Goal: Navigation & Orientation: Find specific page/section

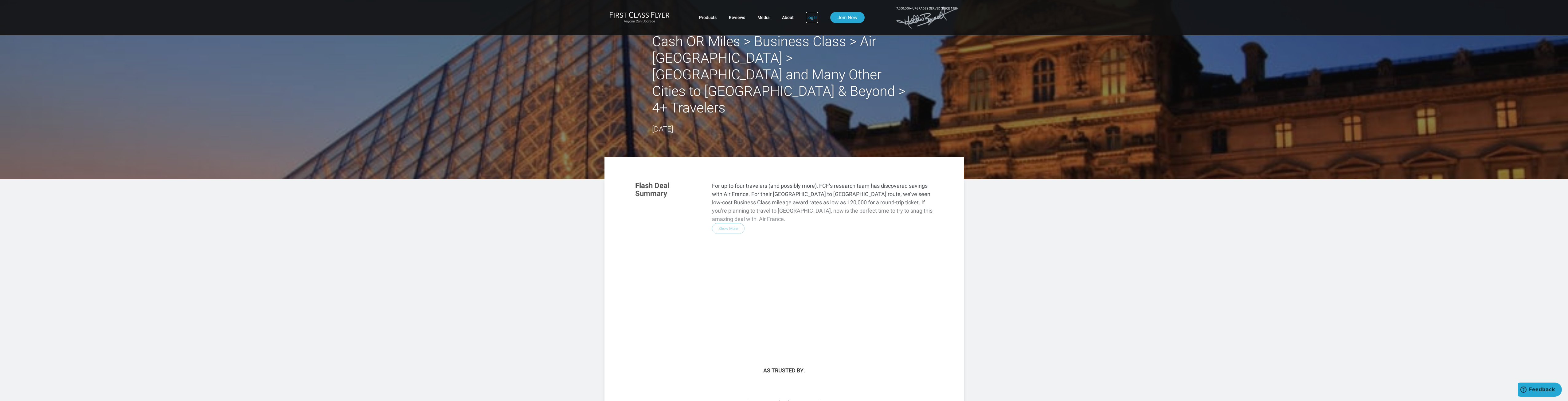
click at [812, 17] on link "Log In" at bounding box center [812, 18] width 12 height 11
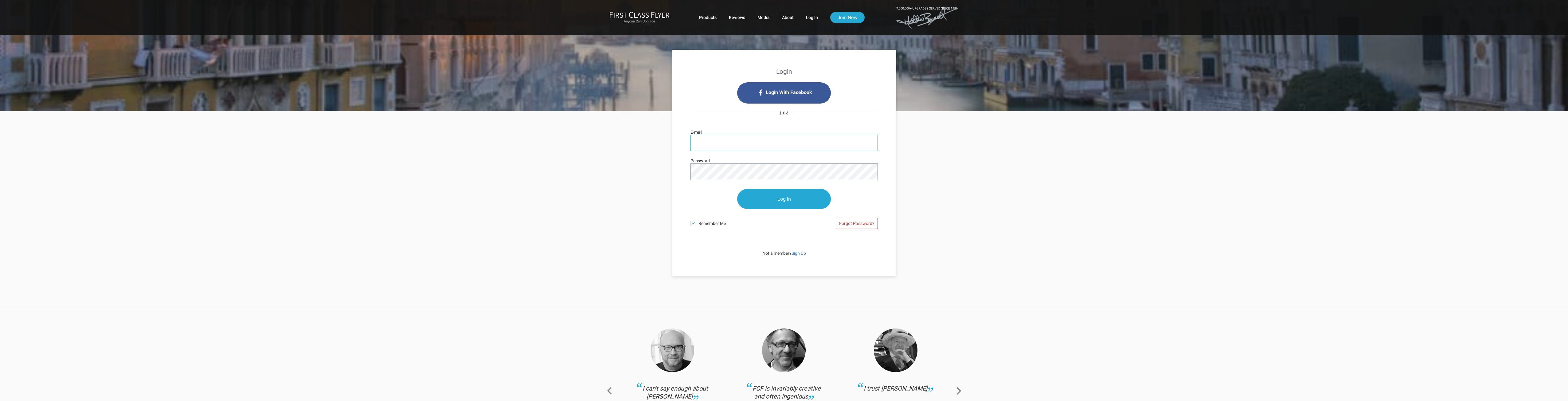
click at [727, 141] on input "E-mail" at bounding box center [784, 143] width 187 height 16
click at [715, 142] on input "E-mail" at bounding box center [784, 143] width 187 height 16
type input "lynux008@yahoo.com"
click at [778, 197] on input "Log In" at bounding box center [784, 199] width 94 height 20
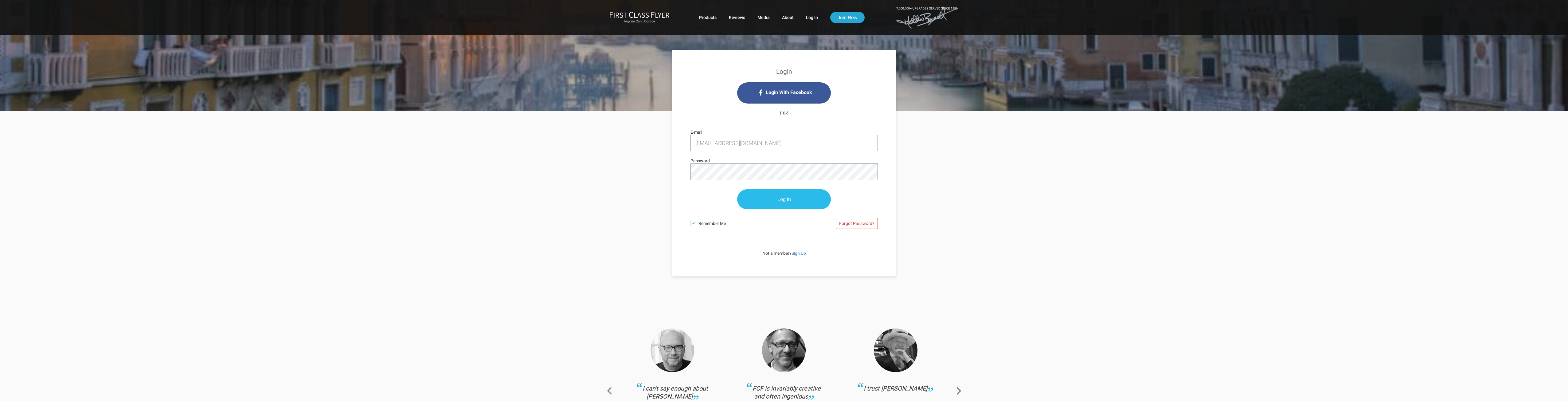
click at [778, 195] on input "Log In" at bounding box center [784, 199] width 94 height 20
click at [783, 203] on input "Log In" at bounding box center [784, 199] width 94 height 20
click at [783, 202] on input "Log In" at bounding box center [784, 199] width 94 height 20
click at [782, 200] on input "Log In" at bounding box center [784, 199] width 94 height 20
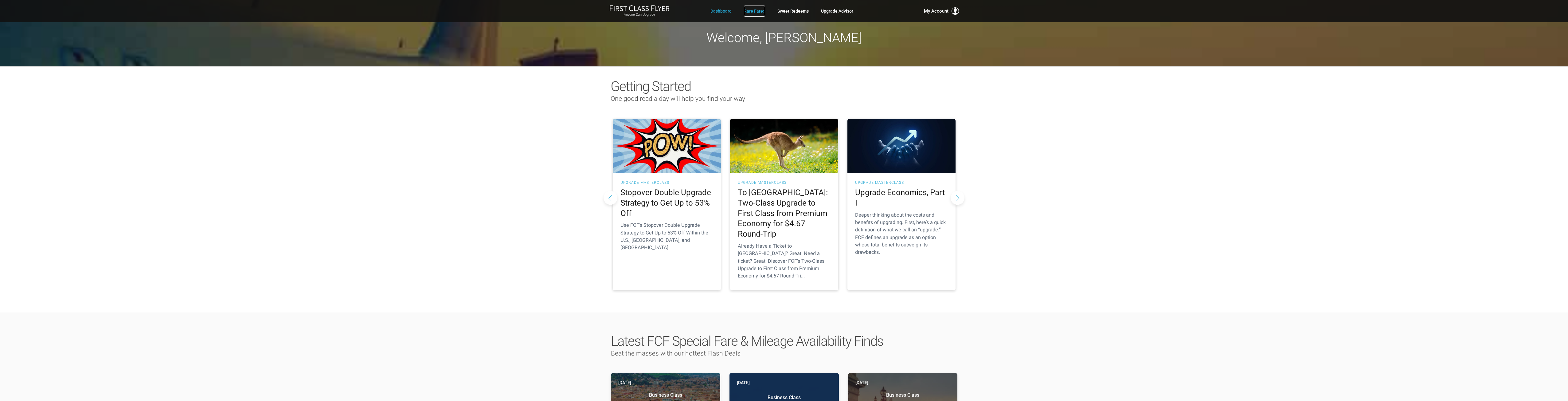
click at [754, 10] on link "Rare Fares" at bounding box center [754, 11] width 21 height 11
click at [758, 11] on link "Rare Fares" at bounding box center [754, 11] width 21 height 11
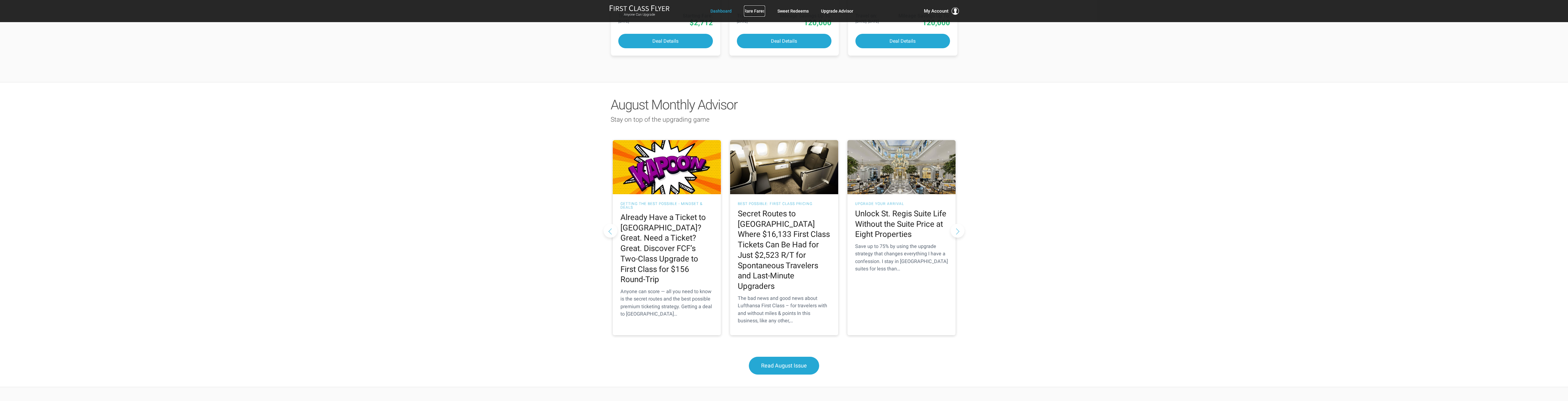
scroll to position [471, 0]
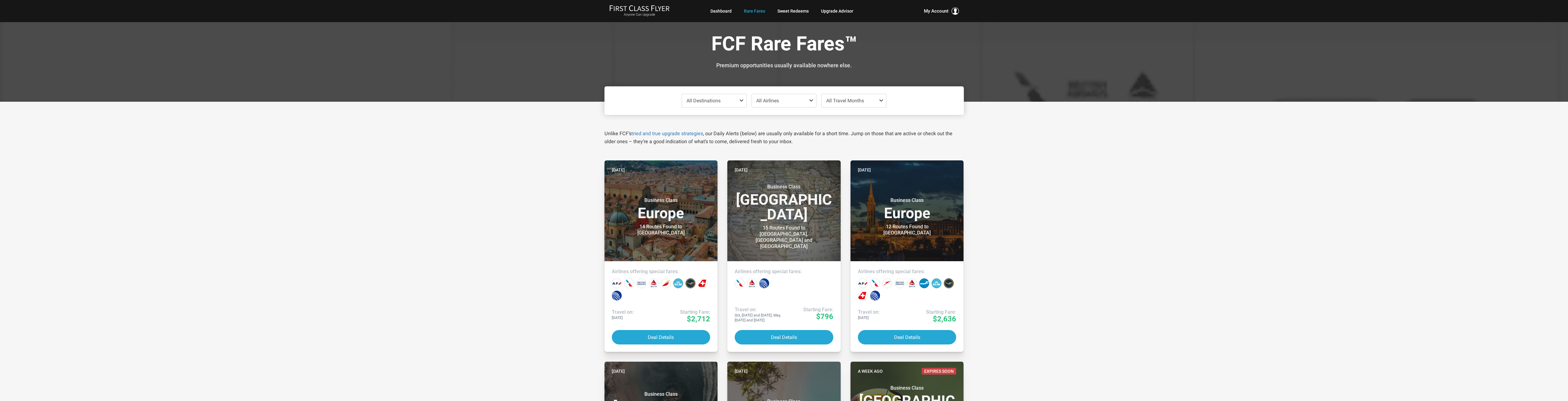
click at [741, 100] on span at bounding box center [743, 100] width 7 height 5
click at [881, 101] on span at bounding box center [883, 100] width 7 height 5
drag, startPoint x: 853, startPoint y: 114, endPoint x: 922, endPoint y: 133, distance: 71.6
click at [854, 115] on button "Check All" at bounding box center [853, 116] width 76 height 10
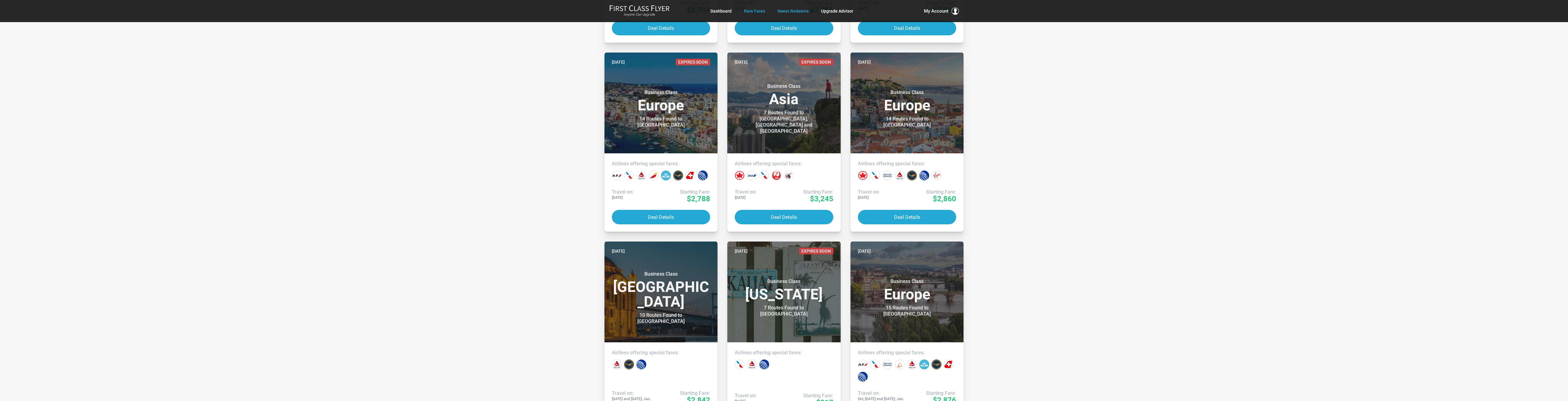
scroll to position [621, 0]
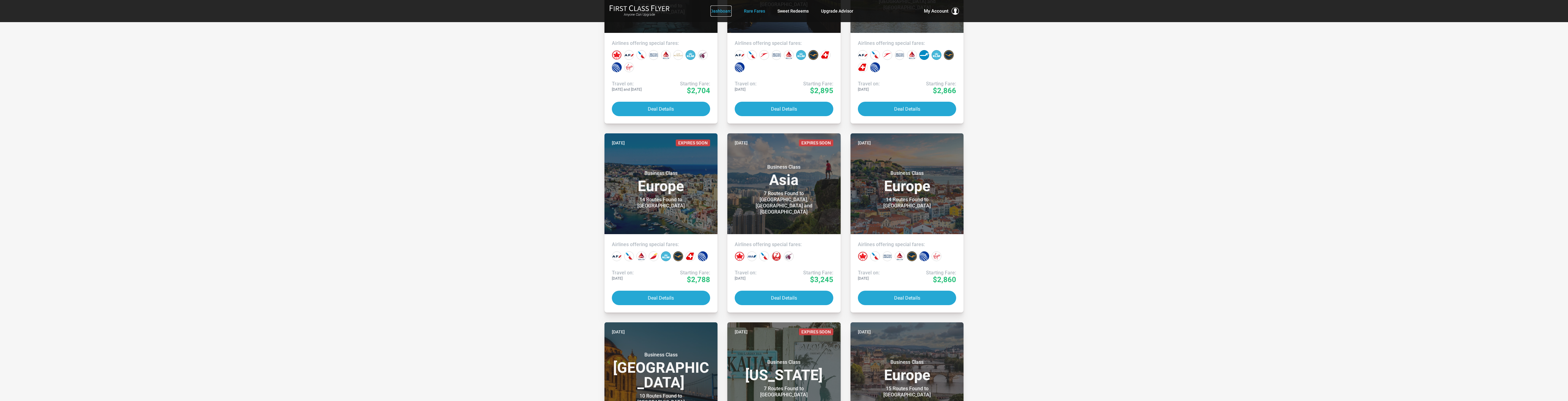
click at [723, 11] on link "Dashboard" at bounding box center [721, 11] width 21 height 11
click at [723, 10] on link "Dashboard" at bounding box center [721, 11] width 21 height 11
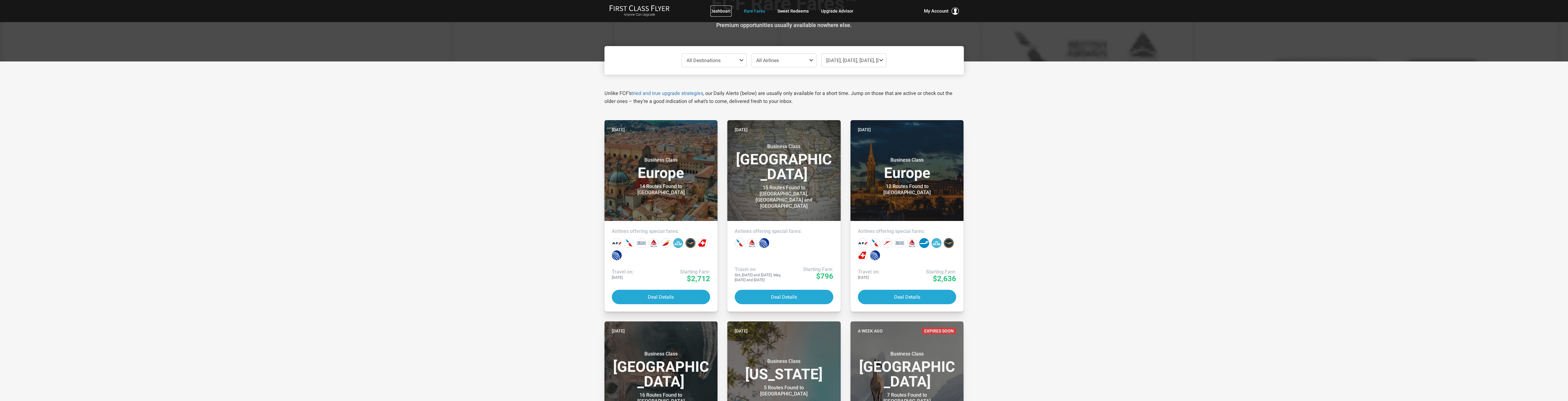
scroll to position [0, 0]
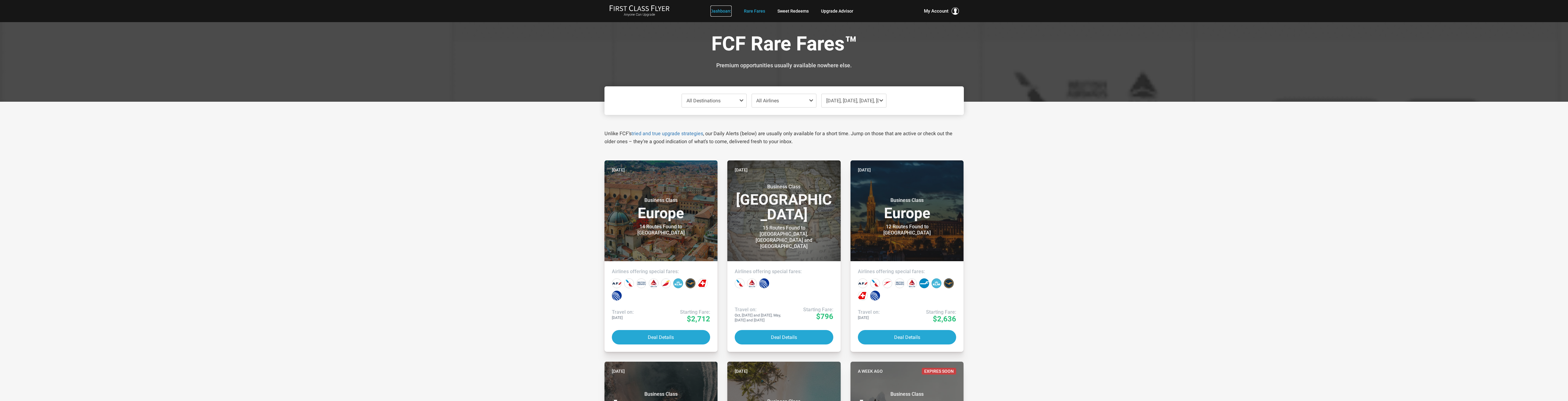
click at [721, 8] on link "Dashboard" at bounding box center [721, 11] width 21 height 11
drag, startPoint x: 723, startPoint y: 10, endPoint x: 718, endPoint y: 9, distance: 5.1
click at [723, 11] on link "Dashboard" at bounding box center [721, 11] width 21 height 11
drag, startPoint x: 718, startPoint y: 9, endPoint x: 735, endPoint y: 18, distance: 19.2
click at [718, 10] on link "Dashboard" at bounding box center [721, 11] width 21 height 11
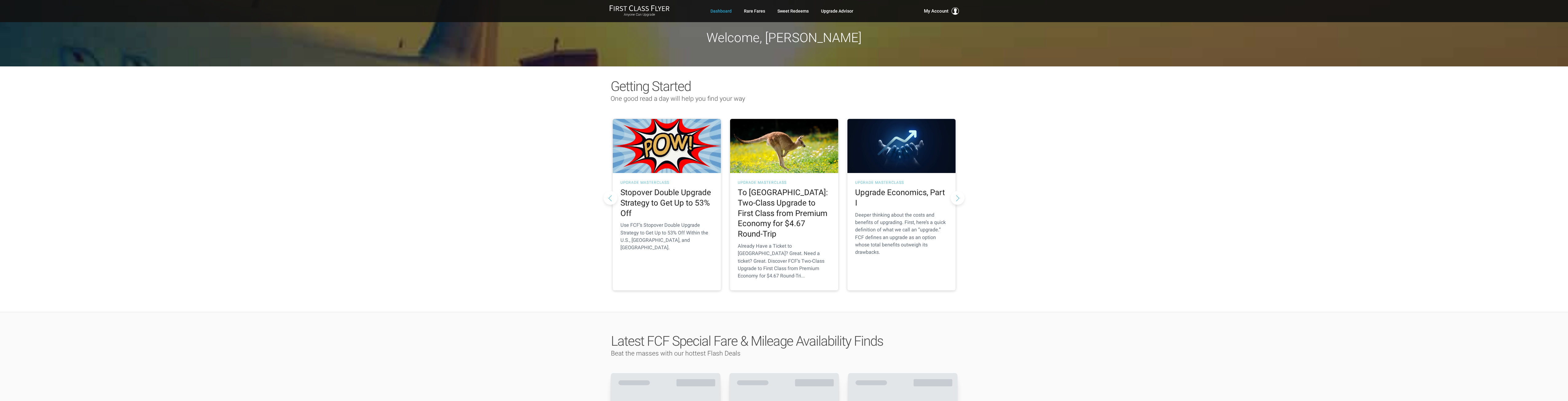
click at [958, 190] on button "Next slide" at bounding box center [957, 197] width 14 height 14
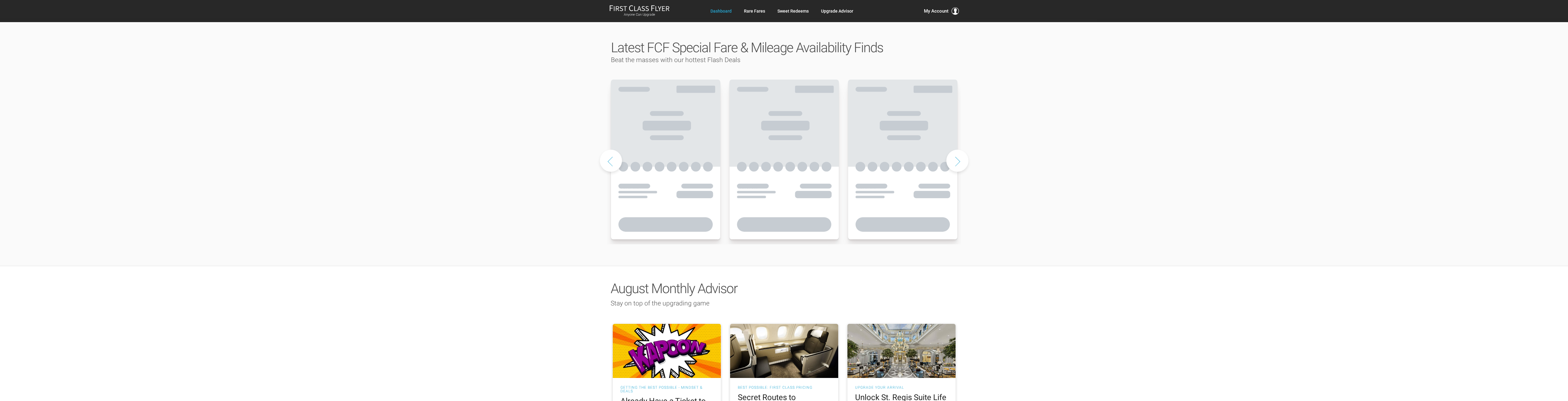
scroll to position [307, 0]
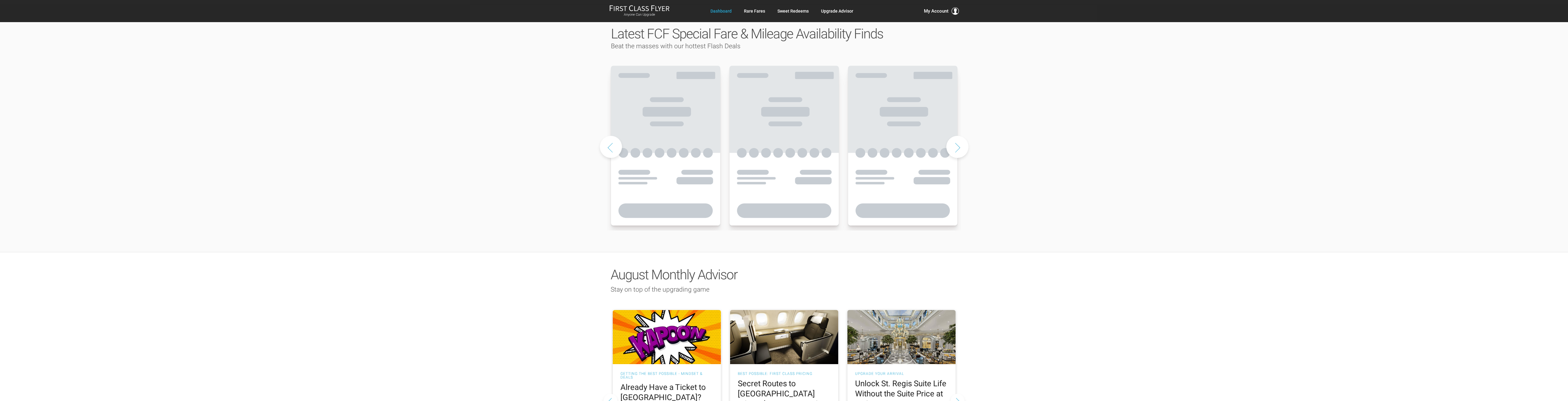
click at [959, 136] on button "Next slide" at bounding box center [957, 147] width 22 height 22
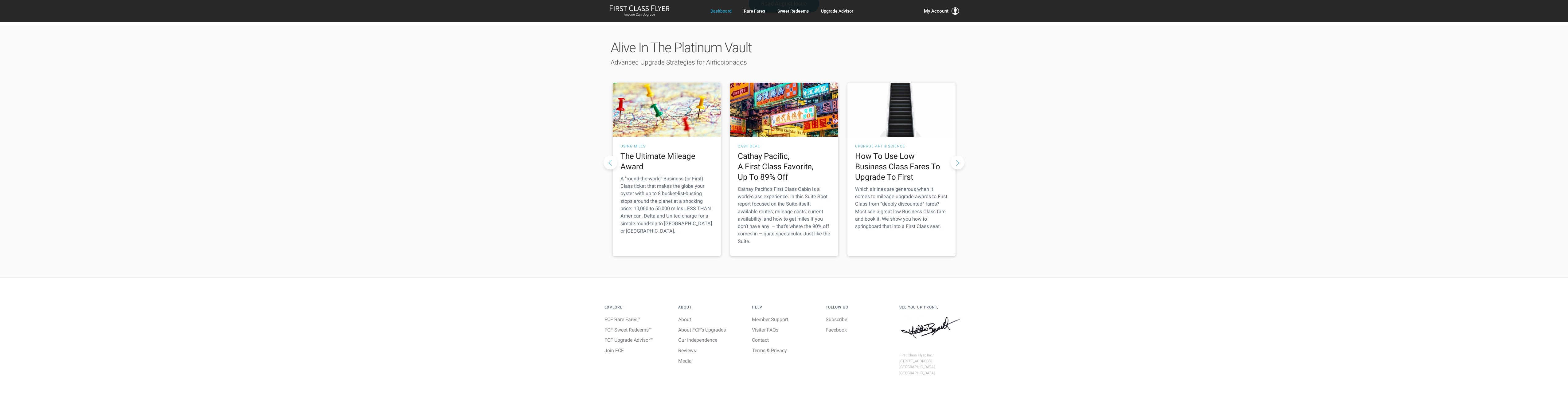
scroll to position [840, 0]
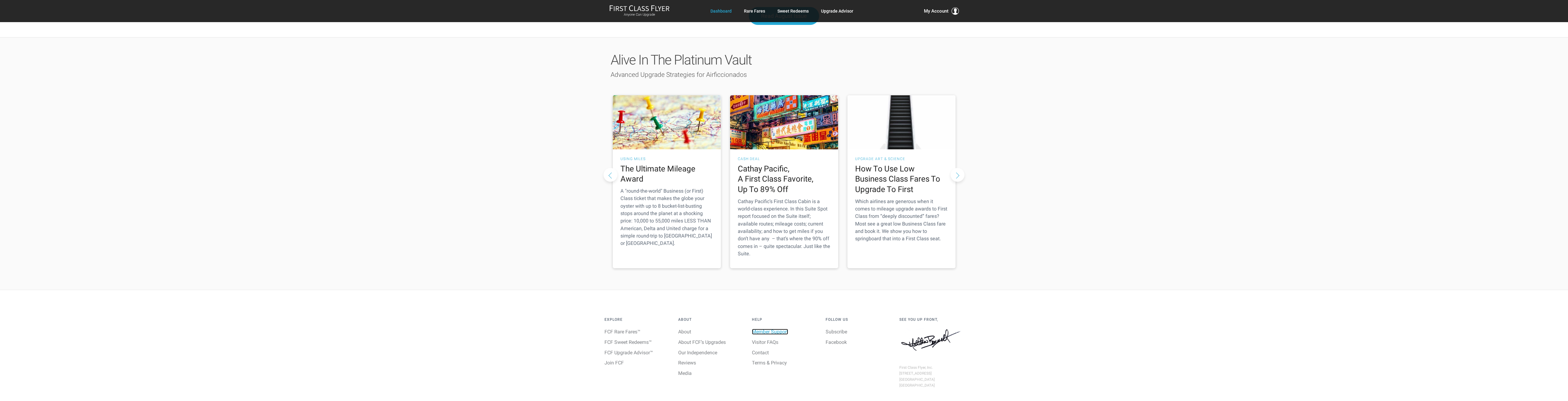
click at [774, 329] on link "Member Support" at bounding box center [770, 332] width 37 height 6
